Goal: Task Accomplishment & Management: Manage account settings

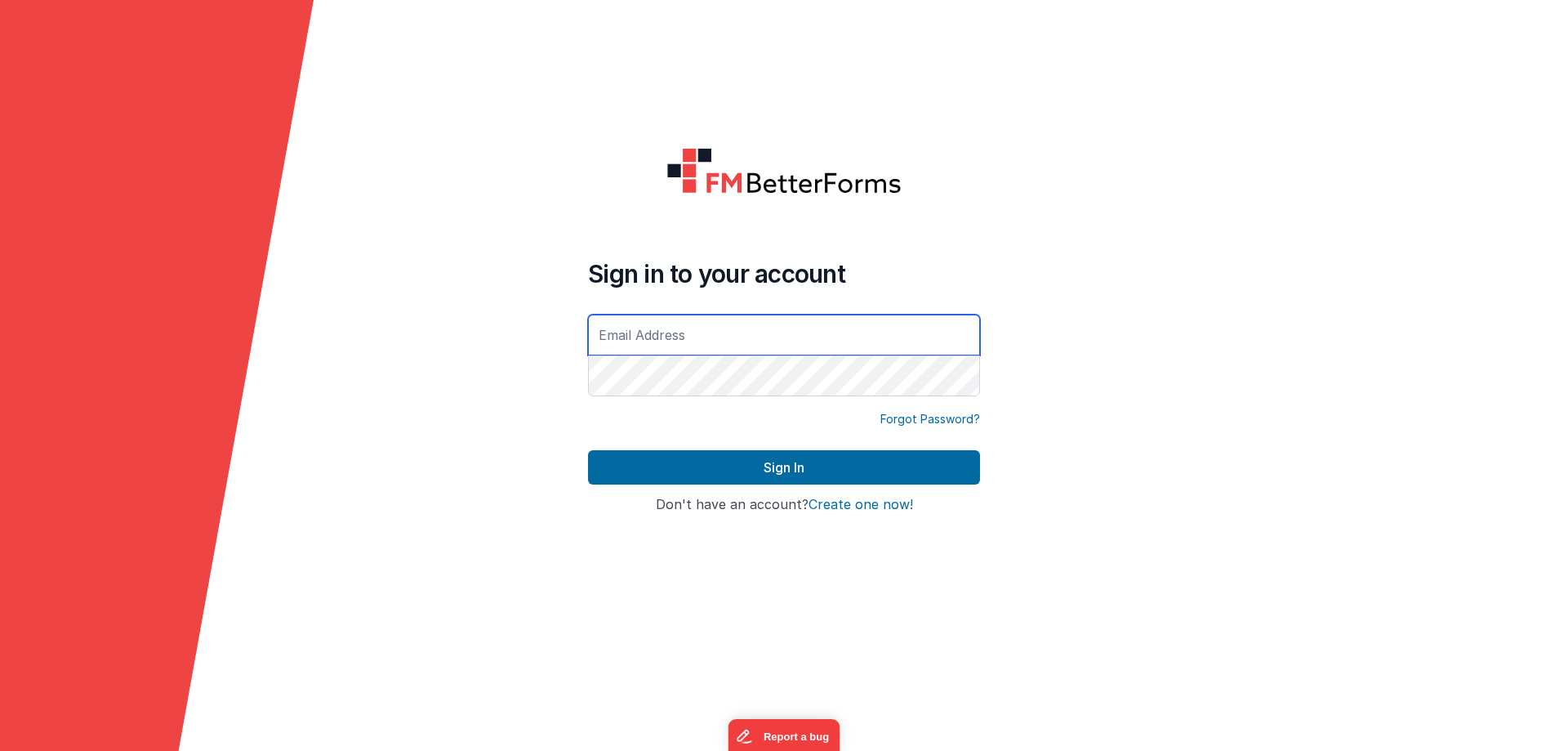
type input "[EMAIL_ADDRESS][DOMAIN_NAME]"
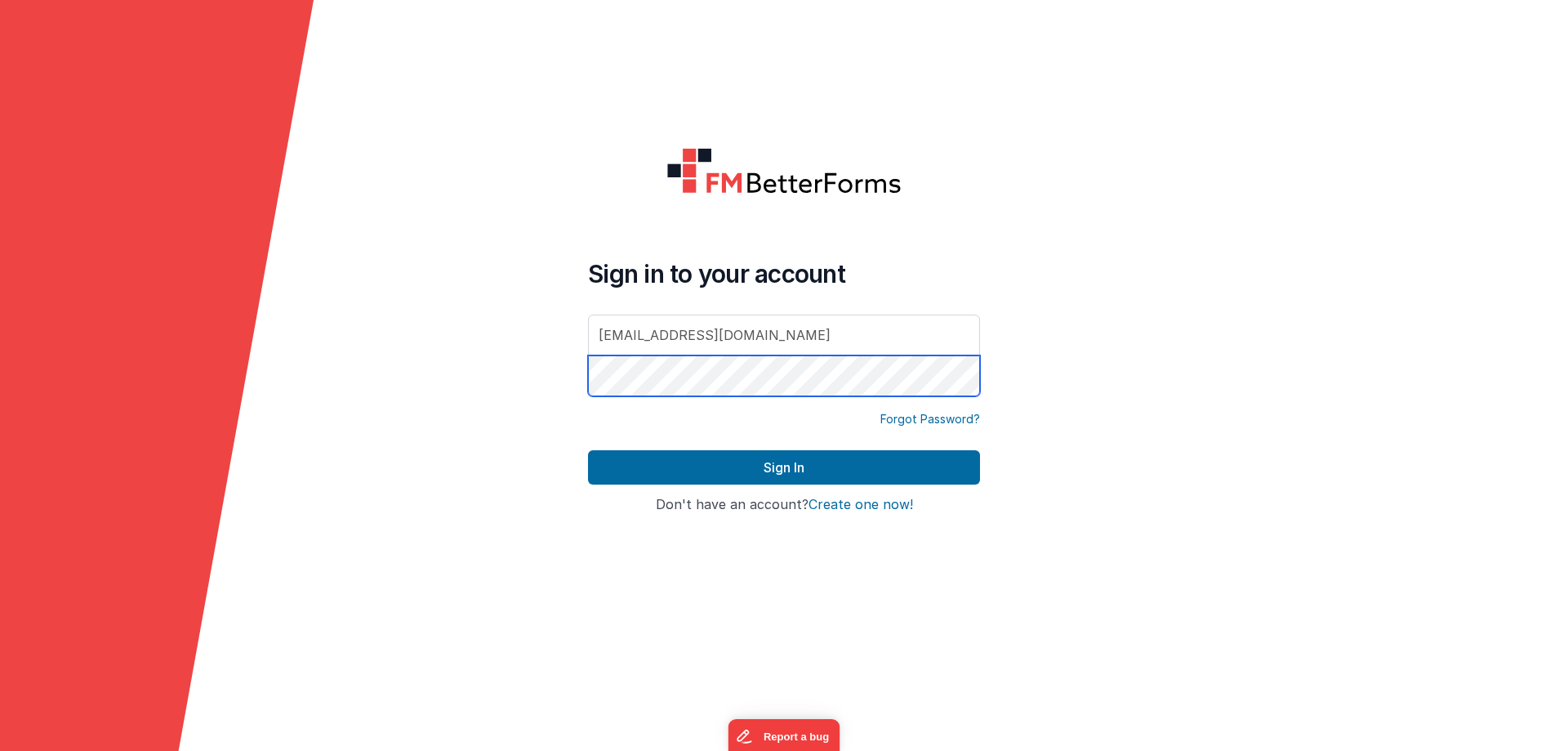
click at [460, 357] on form "Sign in to your account [EMAIL_ADDRESS][DOMAIN_NAME] Forgot Password? Sign In S…" at bounding box center [784, 375] width 1568 height 751
click at [568, 411] on form "Sign in to your account [EMAIL_ADDRESS][DOMAIN_NAME] Forgot Password? Sign In S…" at bounding box center [784, 375] width 1568 height 751
click at [702, 446] on div "Forgot Password?" at bounding box center [784, 430] width 392 height 39
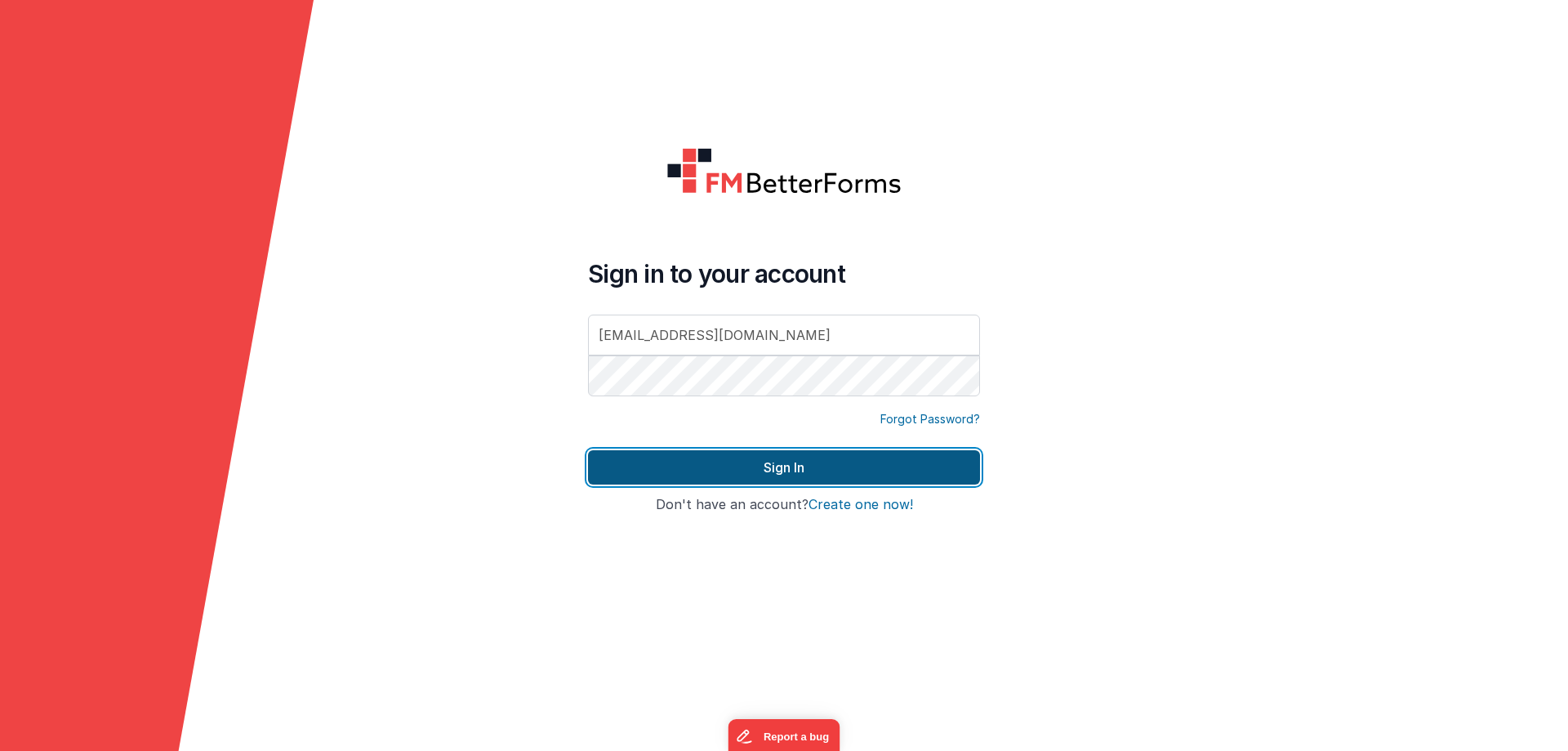
click at [702, 456] on button "Sign In" at bounding box center [784, 467] width 392 height 35
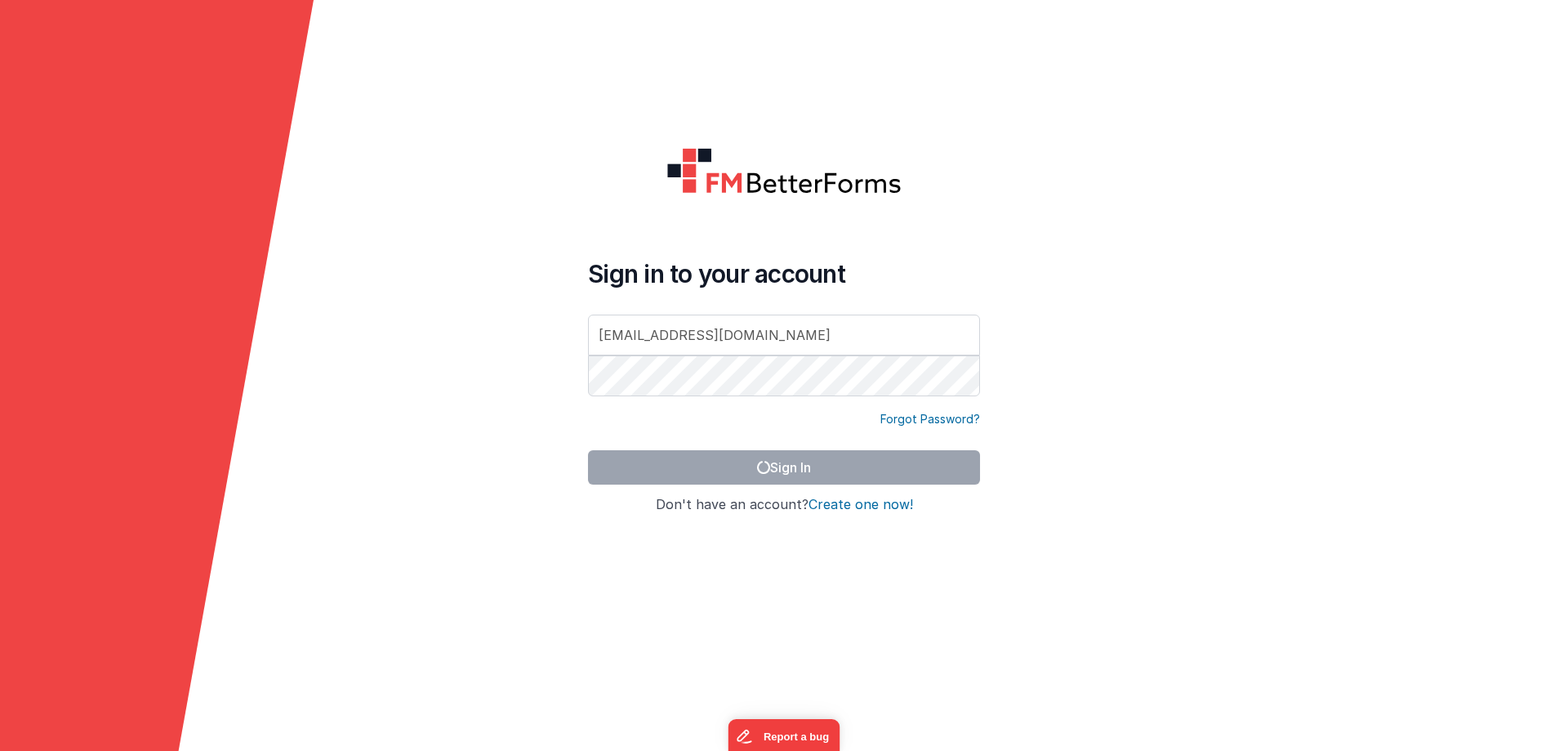
drag, startPoint x: 439, startPoint y: 416, endPoint x: 24, endPoint y: 372, distance: 417.3
click at [434, 416] on form "Sign in to your account [EMAIL_ADDRESS][DOMAIN_NAME] Forgot Password? Sign In S…" at bounding box center [784, 375] width 1568 height 751
